Goal: Check status: Check status

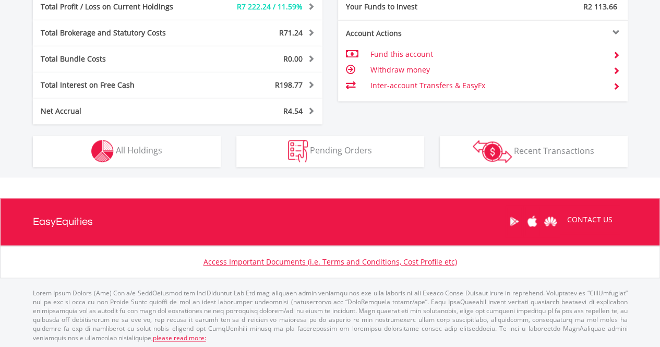
scroll to position [617, 0]
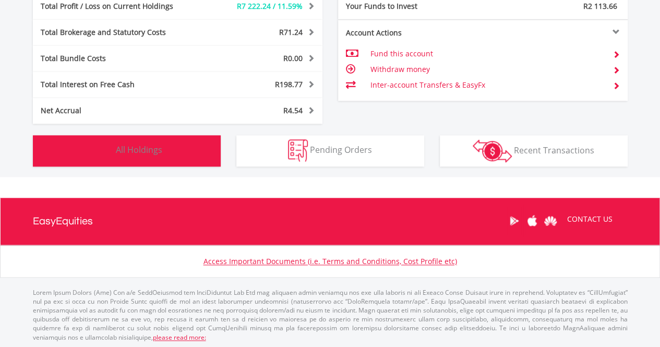
click at [185, 155] on button "Holdings All Holdings" at bounding box center [127, 150] width 188 height 31
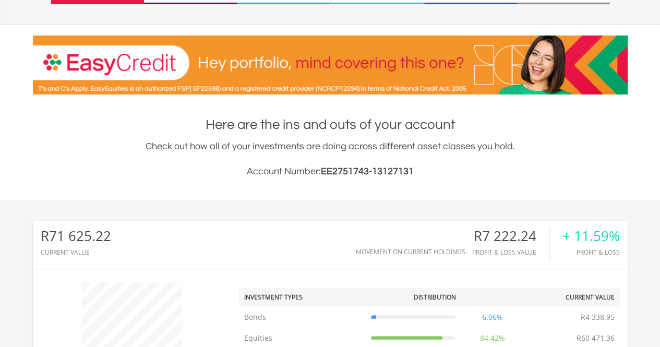
scroll to position [0, 0]
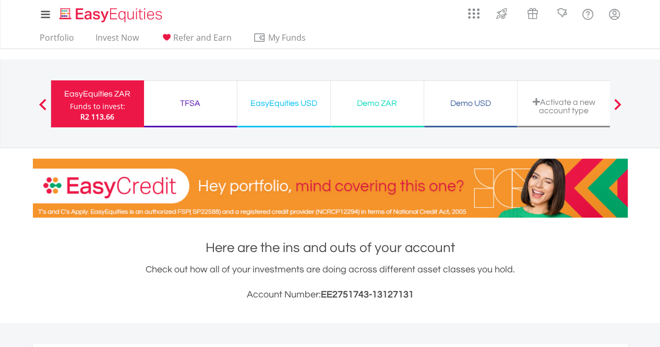
click at [200, 103] on div "TFSA" at bounding box center [190, 103] width 80 height 15
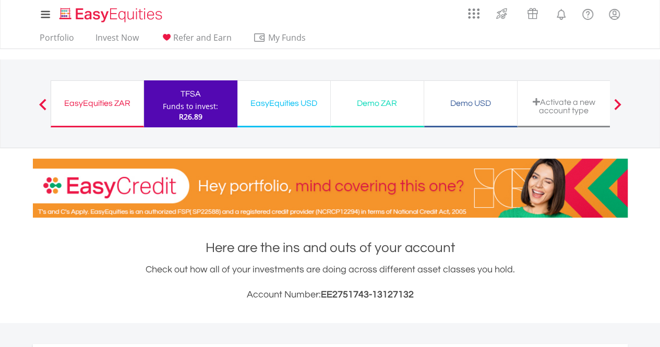
scroll to position [100, 198]
click at [274, 108] on div "EasyEquities USD" at bounding box center [284, 103] width 80 height 15
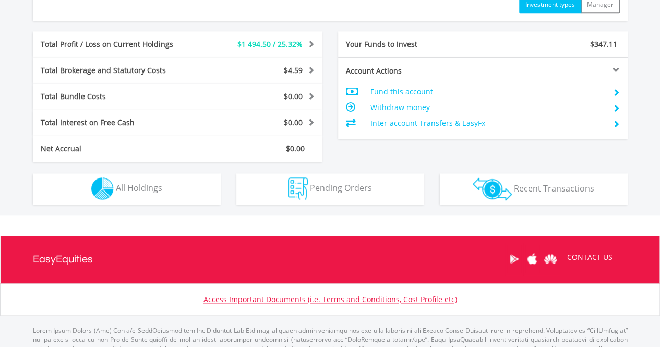
scroll to position [507, 0]
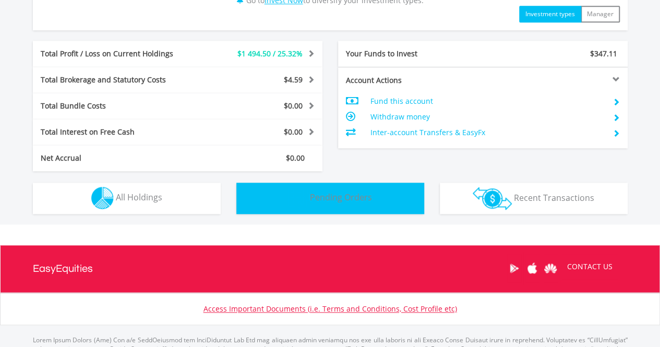
click at [354, 195] on span "Pending Orders" at bounding box center [341, 196] width 62 height 11
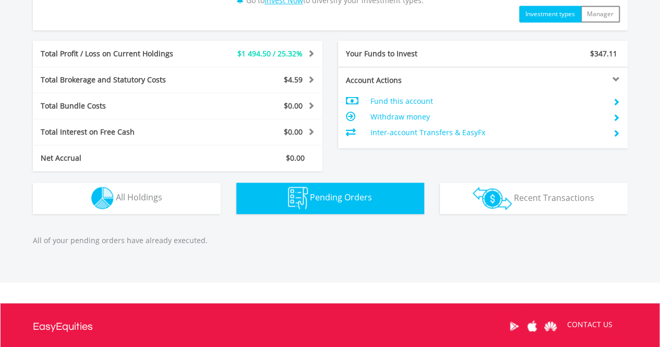
scroll to position [613, 0]
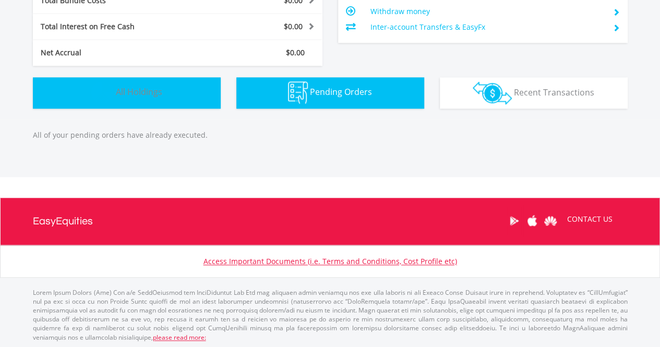
click at [180, 102] on button "Holdings All Holdings" at bounding box center [127, 92] width 188 height 31
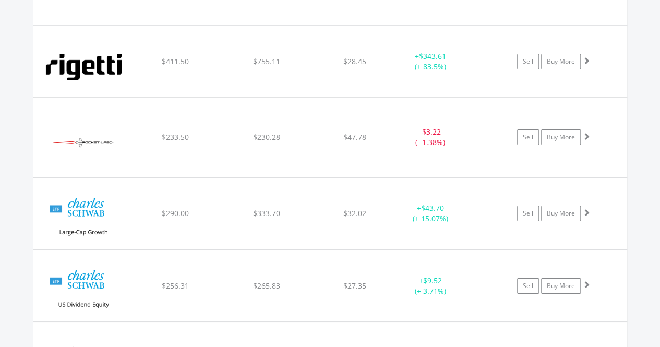
scroll to position [1761, 0]
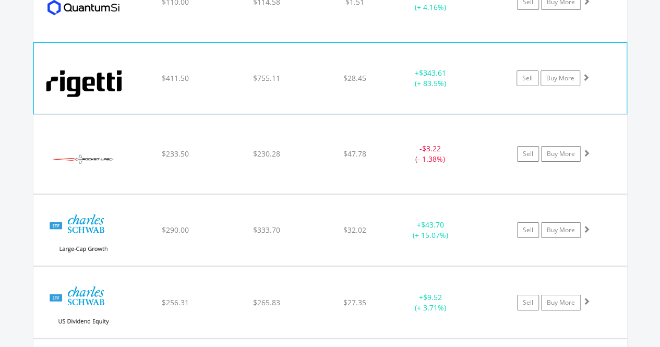
click at [247, 73] on div "$755.11" at bounding box center [266, 78] width 89 height 10
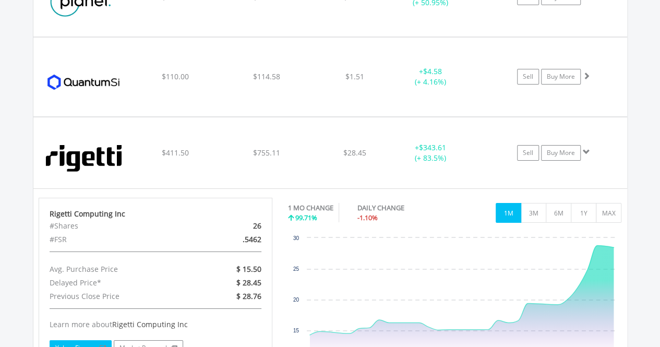
scroll to position [1683, 0]
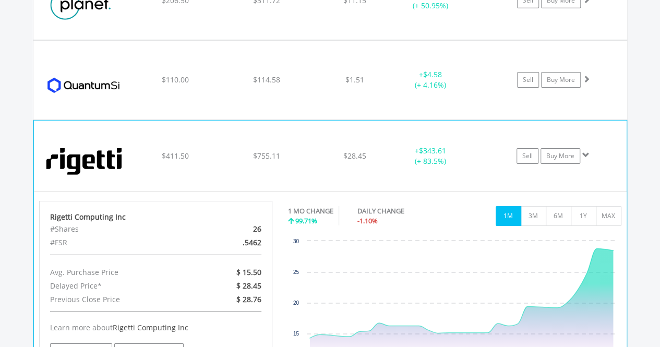
click at [161, 134] on div "﻿ Rigetti Computing Inc $411.50 $755.11 $28.45 + $343.61 (+ 83.5%) Sell Buy More" at bounding box center [330, 155] width 592 height 71
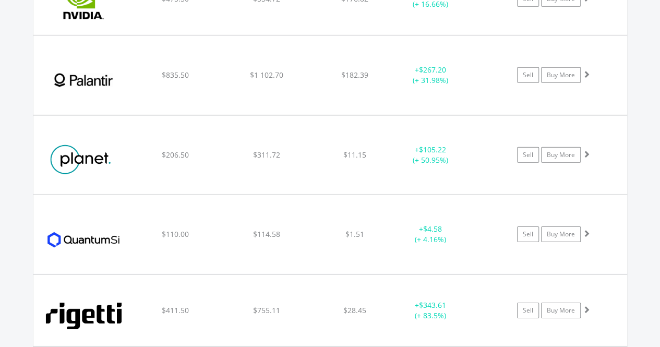
scroll to position [1521, 0]
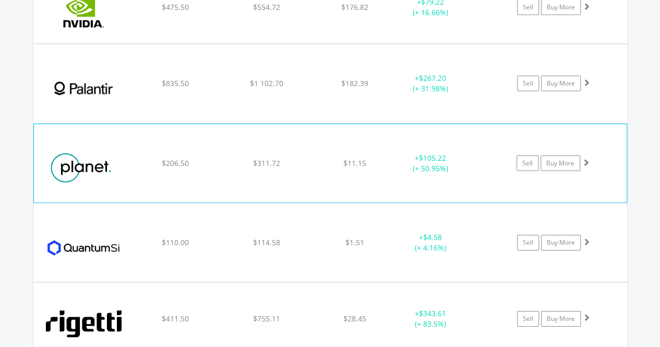
click at [252, 162] on div "$311.72" at bounding box center [266, 163] width 89 height 10
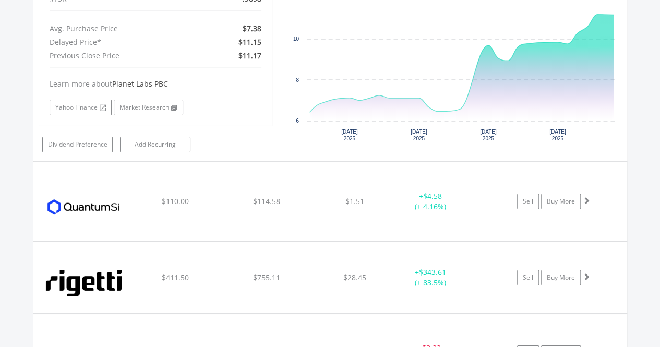
scroll to position [1778, 0]
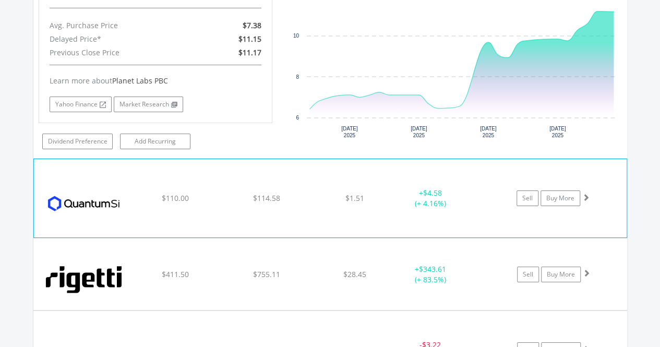
click at [224, 178] on div "﻿ Quantum-Si Inc $110.00 $114.58 $1.51 + $4.58 (+ 4.16%) Sell Buy More" at bounding box center [330, 198] width 592 height 78
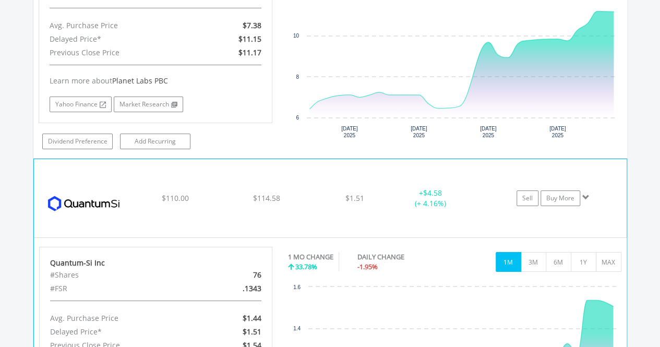
click at [224, 178] on div "﻿ Quantum-Si Inc $110.00 $114.58 $1.51 + $4.58 (+ 4.16%) Sell Buy More" at bounding box center [330, 198] width 592 height 78
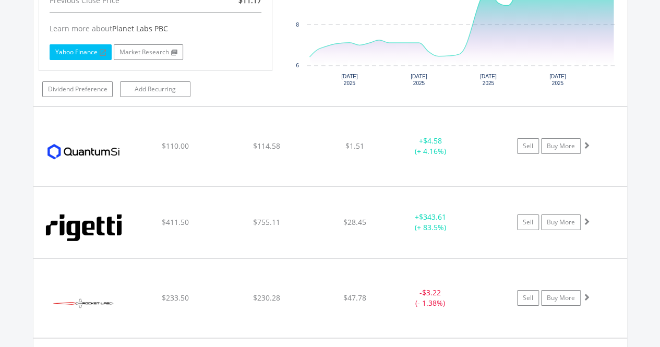
scroll to position [1824, 0]
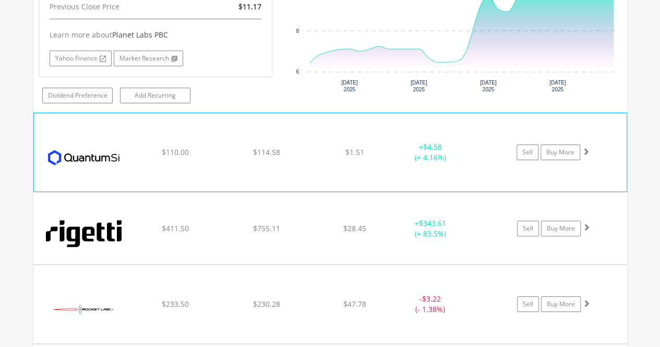
click at [304, 161] on div "﻿ Quantum-Si Inc $110.00 $114.58 $1.51 + $4.58 (+ 4.16%) Sell Buy More" at bounding box center [330, 152] width 592 height 78
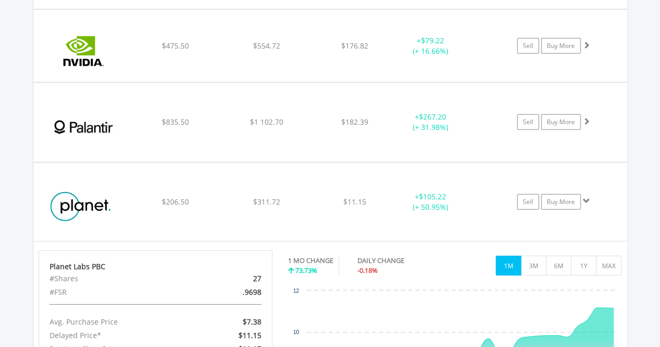
scroll to position [1452, 0]
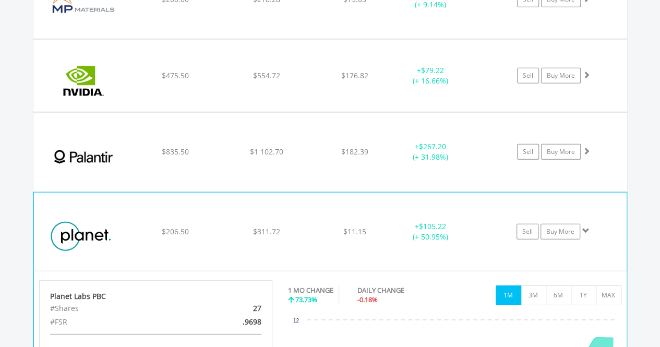
click at [160, 207] on div "﻿ Planet Labs PBC $206.50 $311.72 $11.15 + $105.22 (+ 50.95%) Sell Buy More" at bounding box center [330, 231] width 592 height 78
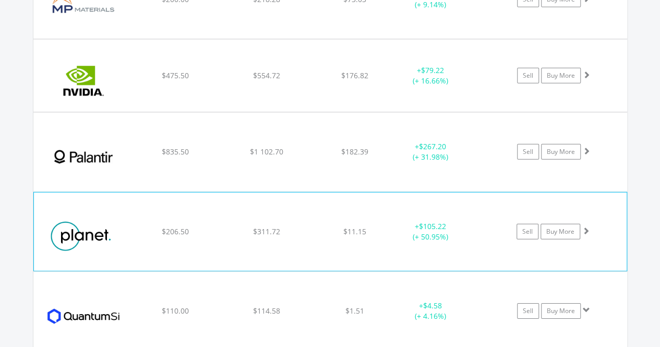
click at [160, 207] on div "﻿ Planet Labs PBC $206.50 $311.72 $11.15 + $105.22 (+ 50.95%) Sell Buy More" at bounding box center [330, 231] width 592 height 78
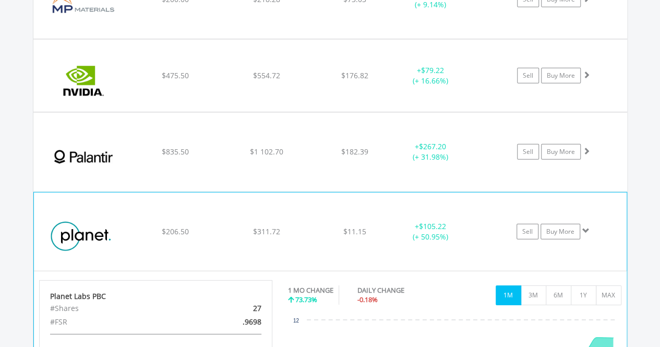
click at [160, 207] on div "﻿ Planet Labs PBC $206.50 $311.72 $11.15 + $105.22 (+ 50.95%) Sell Buy More" at bounding box center [330, 231] width 592 height 78
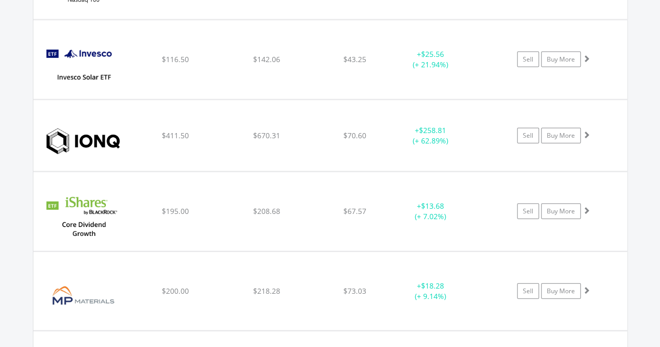
scroll to position [1143, 0]
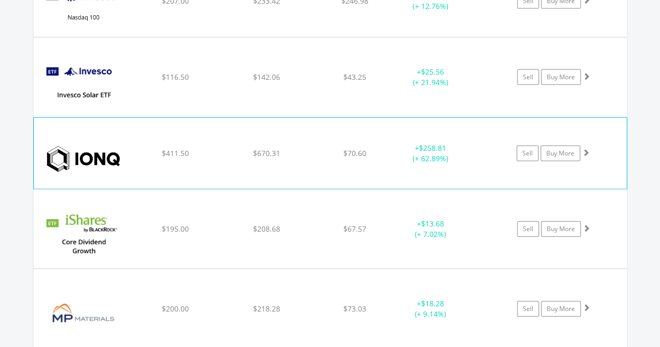
click at [284, 150] on div "$670.31" at bounding box center [266, 153] width 89 height 10
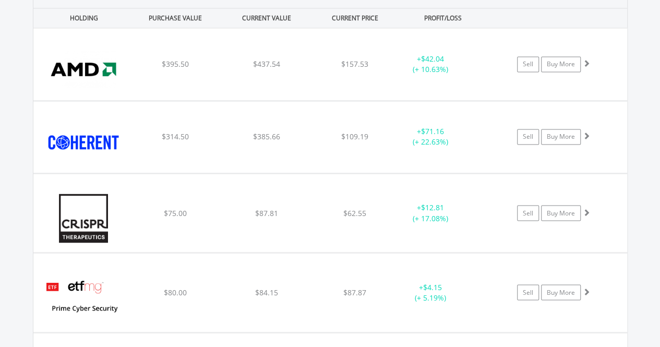
scroll to position [0, 0]
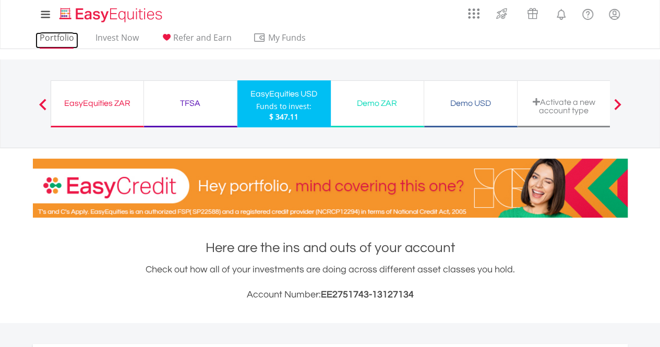
click at [69, 37] on link "Portfolio" at bounding box center [56, 40] width 43 height 16
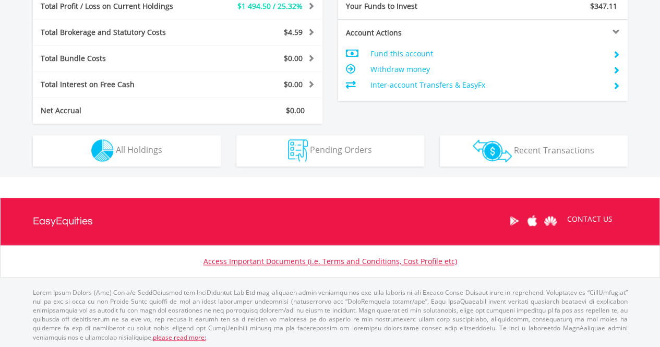
scroll to position [549, 0]
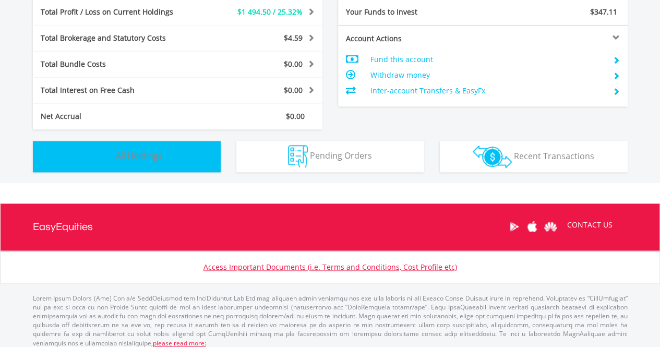
click at [166, 154] on button "Holdings All Holdings" at bounding box center [127, 156] width 188 height 31
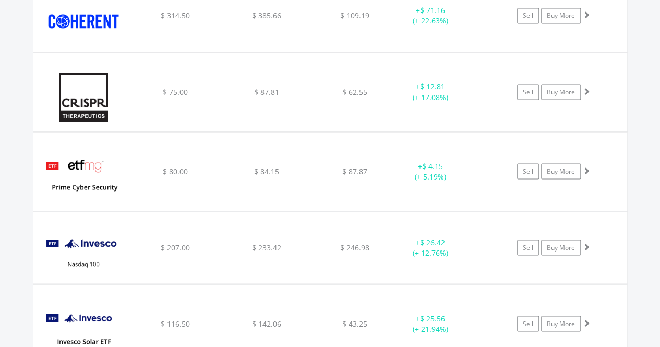
scroll to position [900, 0]
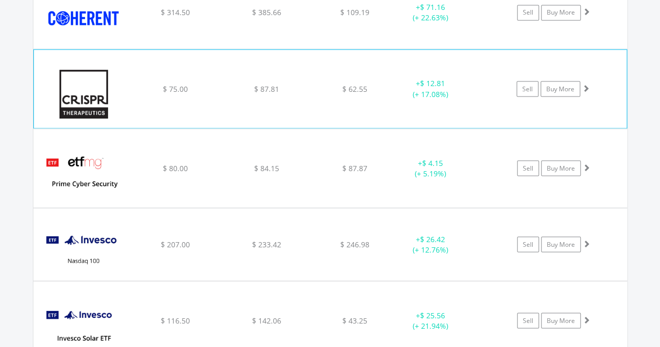
click at [258, 94] on div "﻿ Crispr Therapeutics AG $ 75.00 $ 87.81 $ 62.55 + $ 12.81 (+ 17.08%) Sell Buy …" at bounding box center [330, 89] width 592 height 78
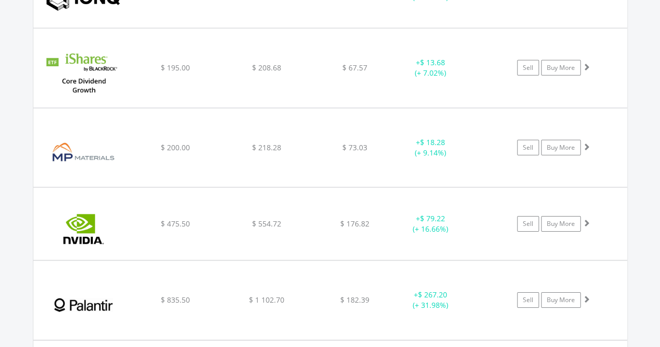
scroll to position [1548, 0]
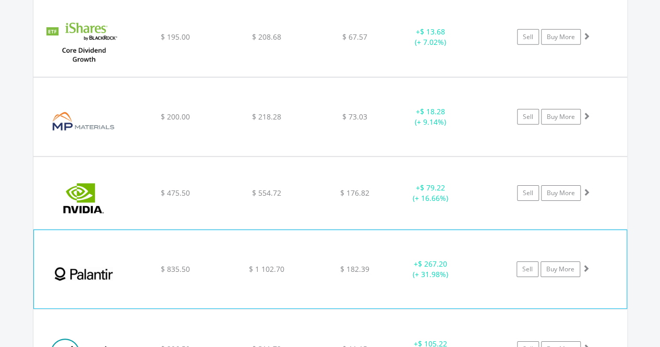
click at [218, 246] on div "﻿ Palantir Technologies Inc $ 835.50 $ 1 102.70 $ 182.39 + $ 267.20 (+ 31.98%) …" at bounding box center [330, 269] width 592 height 78
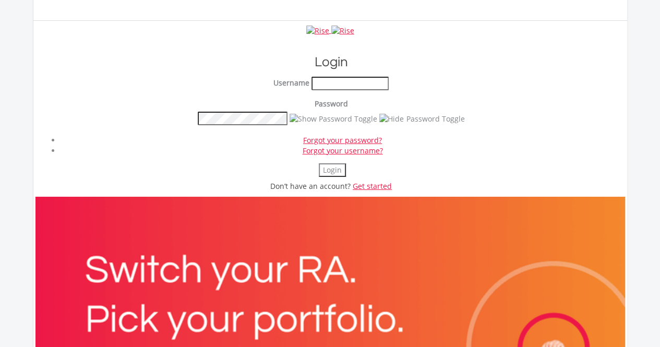
scroll to position [1832, 0]
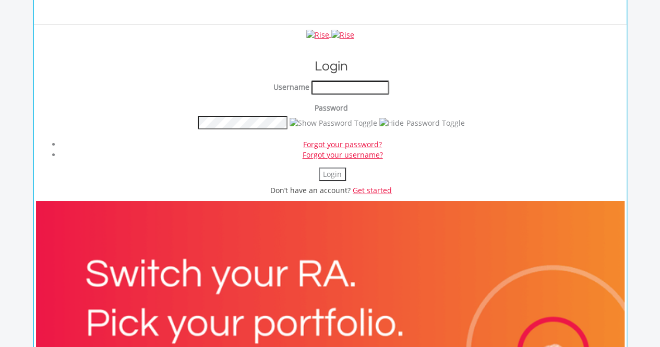
click at [372, 83] on input "text" at bounding box center [349, 88] width 77 height 14
type input "**********"
click at [327, 169] on button "Login" at bounding box center [332, 174] width 27 height 14
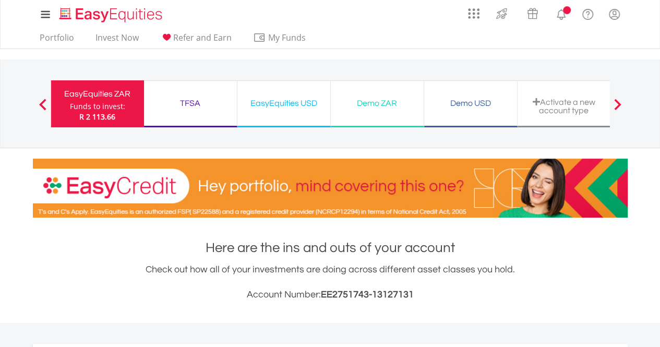
scroll to position [100, 198]
click at [284, 107] on div "EasyEquities USD" at bounding box center [284, 103] width 80 height 15
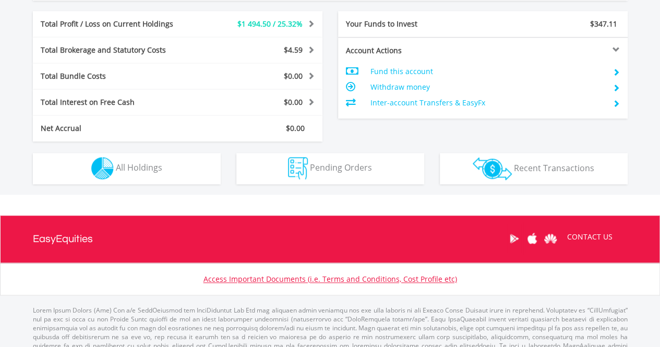
scroll to position [540, 0]
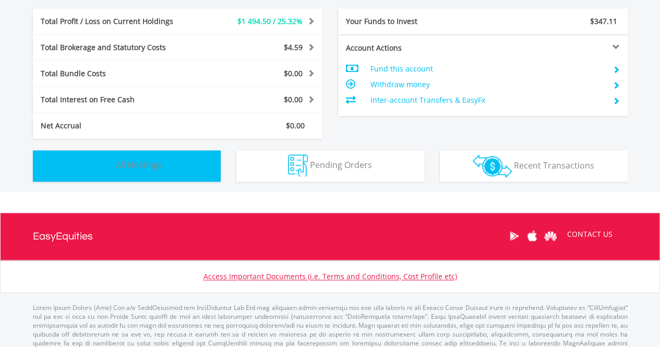
click at [157, 168] on span "All Holdings" at bounding box center [139, 164] width 46 height 11
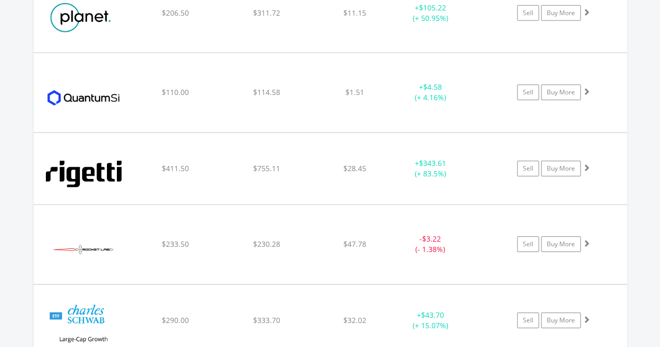
scroll to position [1673, 0]
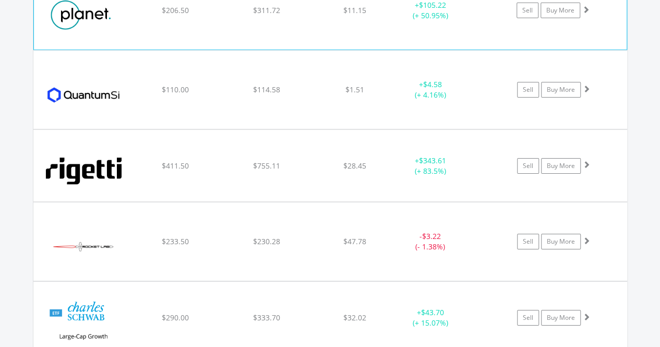
click at [281, 38] on div "﻿ Planet Labs PBC $206.50 $311.72 $11.15 + $105.22 (+ 50.95%) Sell Buy More" at bounding box center [330, 10] width 592 height 78
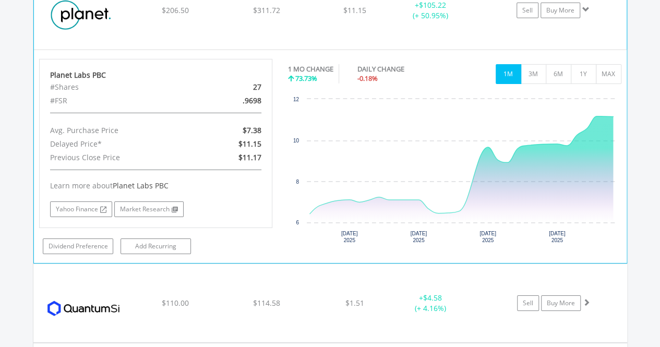
click at [192, 11] on div "﻿ Planet Labs PBC $206.50 $311.72 $11.15 + $105.22 (+ 50.95%) Sell Buy More" at bounding box center [330, 10] width 592 height 78
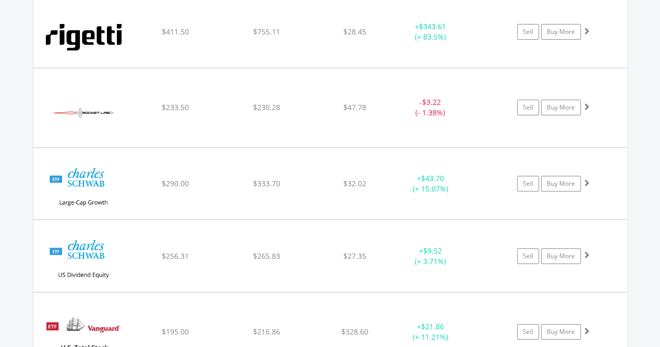
scroll to position [1799, 0]
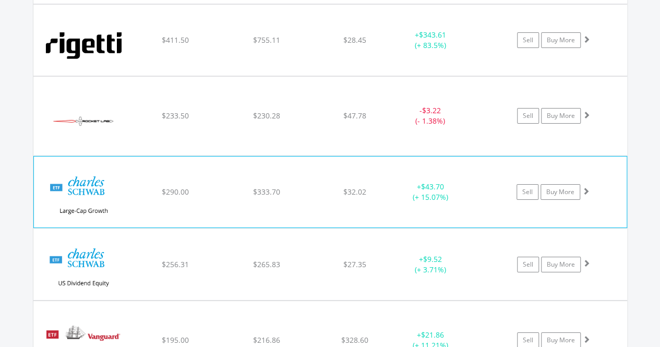
click at [228, 187] on div "$333.70" at bounding box center [266, 192] width 89 height 10
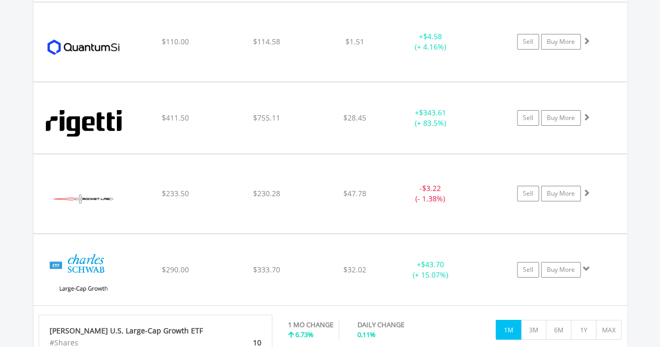
scroll to position [1691, 0]
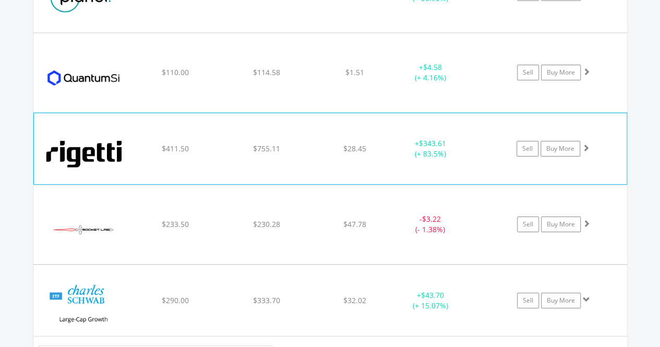
click at [281, 143] on div "$755.11" at bounding box center [266, 148] width 89 height 10
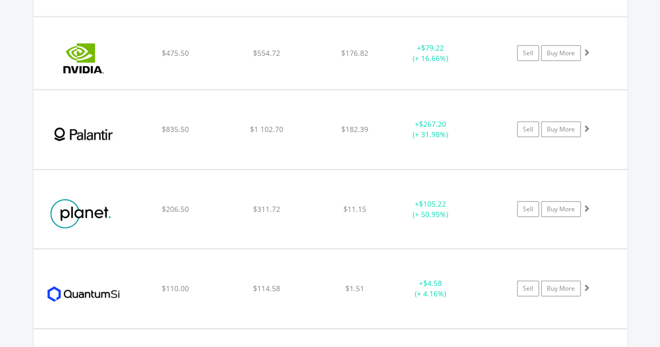
scroll to position [1478, 0]
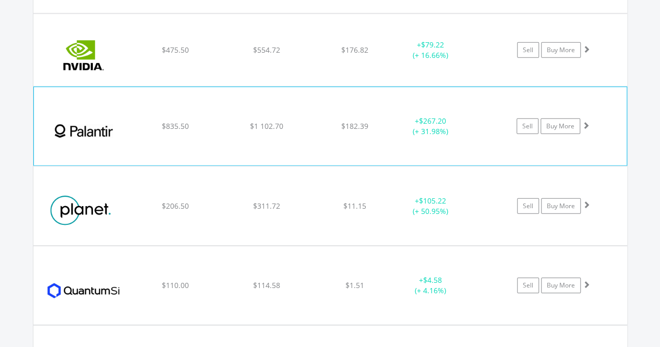
click at [174, 94] on div "﻿ Palantir Technologies Inc $835.50 $1 102.70 $182.39 + $267.20 (+ 31.98%) Sell…" at bounding box center [330, 126] width 592 height 78
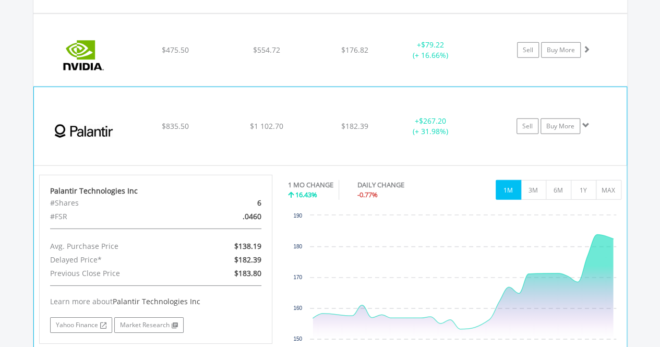
click at [174, 94] on div "﻿ Palantir Technologies Inc $835.50 $1 102.70 $182.39 + $267.20 (+ 31.98%) Sell…" at bounding box center [330, 126] width 592 height 78
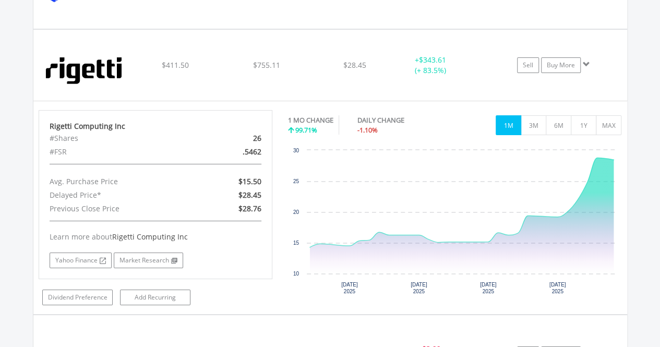
scroll to position [1778, 0]
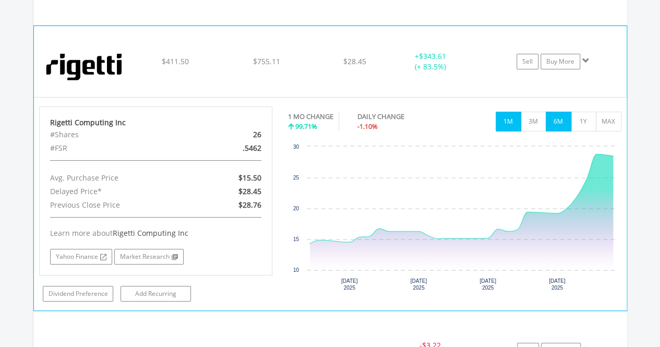
click at [549, 112] on button "6M" at bounding box center [558, 122] width 26 height 20
